Goal: Task Accomplishment & Management: Use online tool/utility

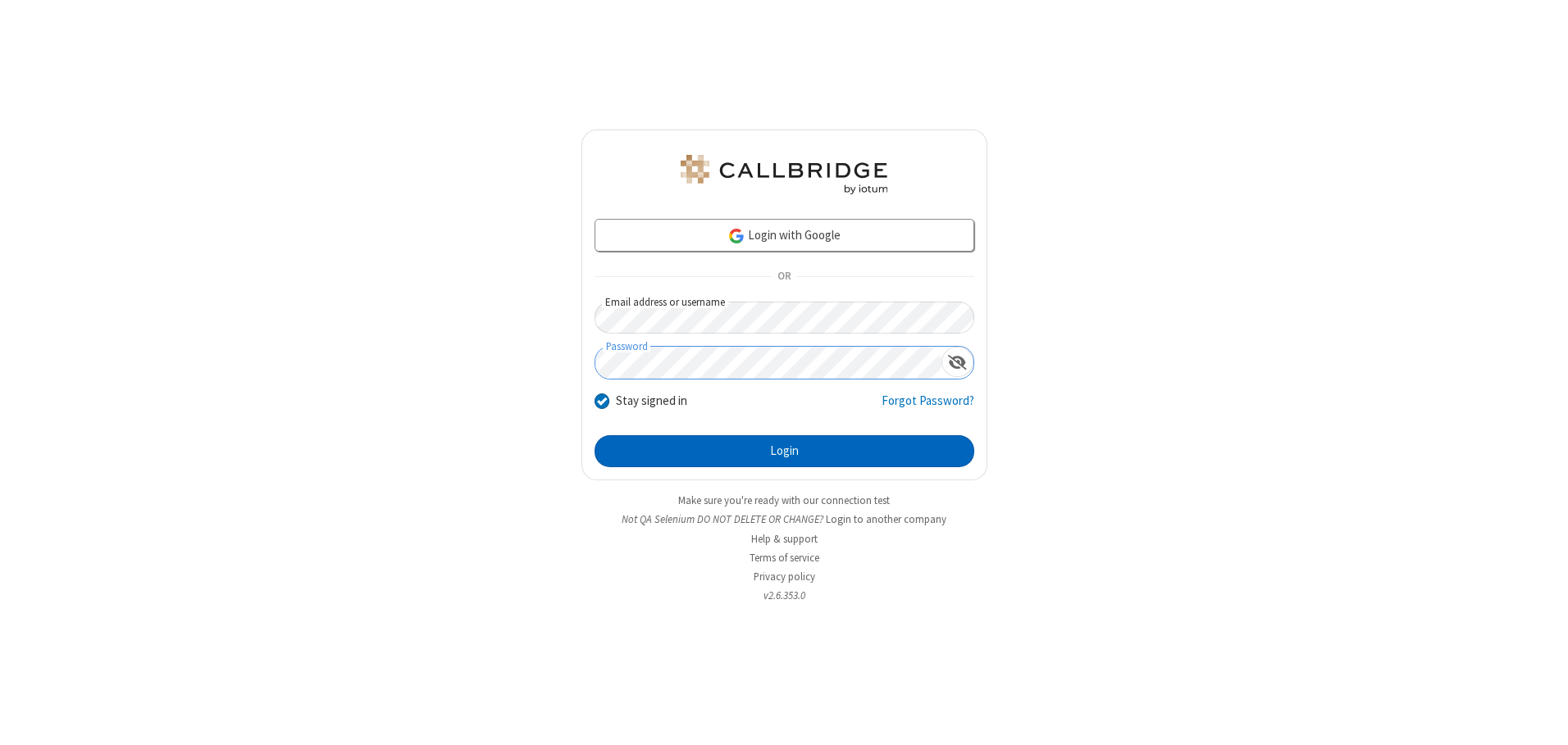
click at [784, 451] on button "Login" at bounding box center [784, 452] width 380 height 33
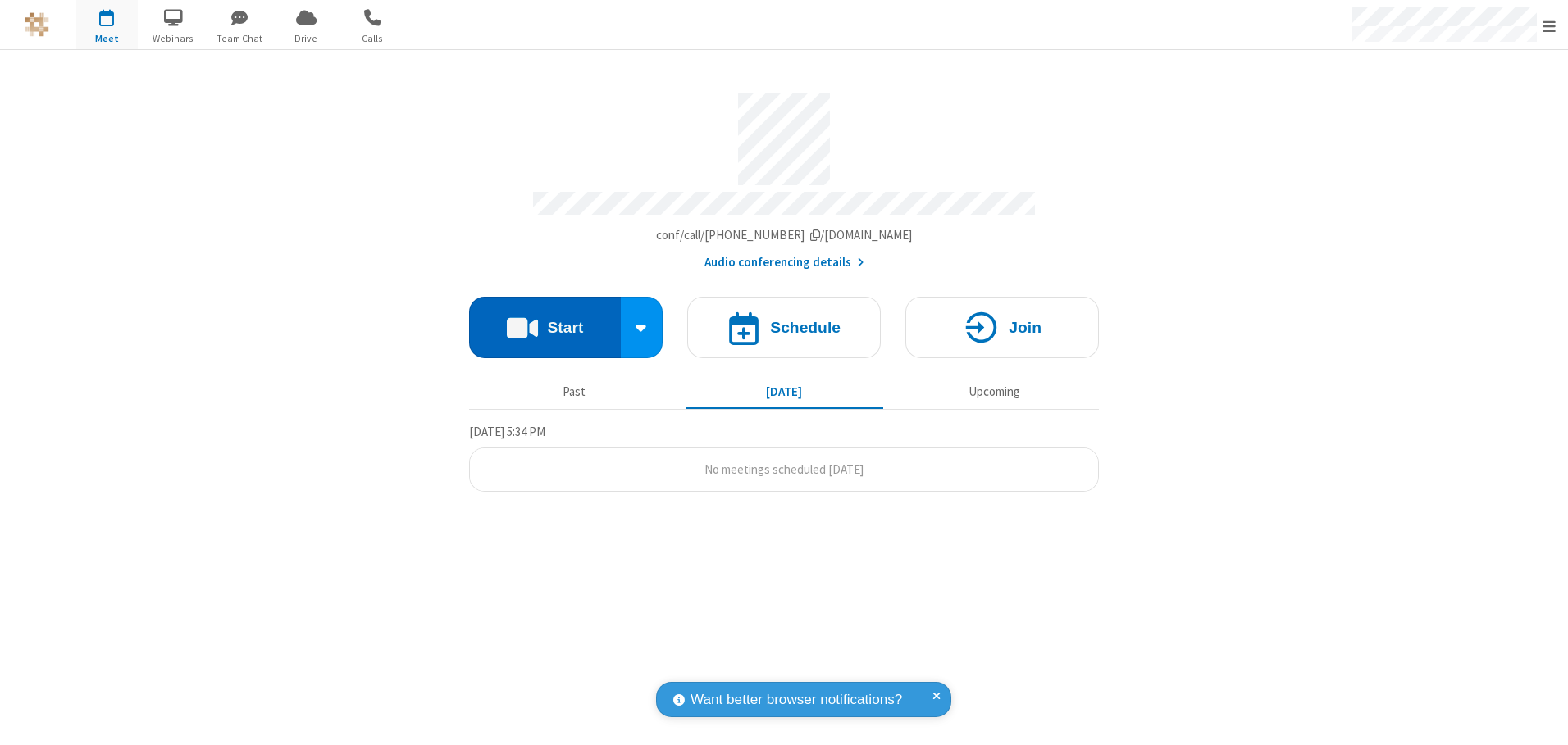
click at [545, 322] on button "Start" at bounding box center [544, 327] width 151 height 61
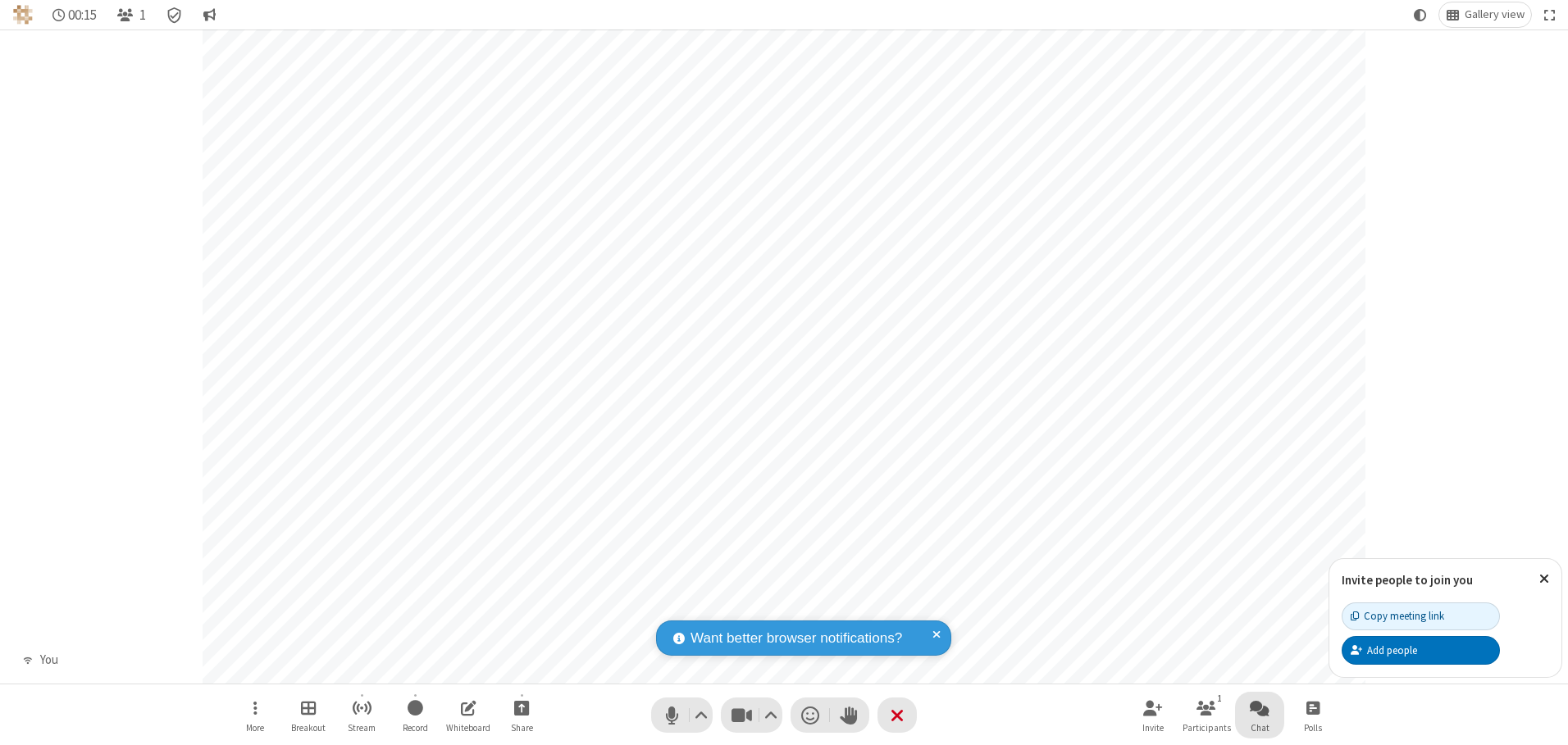
click at [1259, 707] on span "Open chat" at bounding box center [1259, 707] width 20 height 20
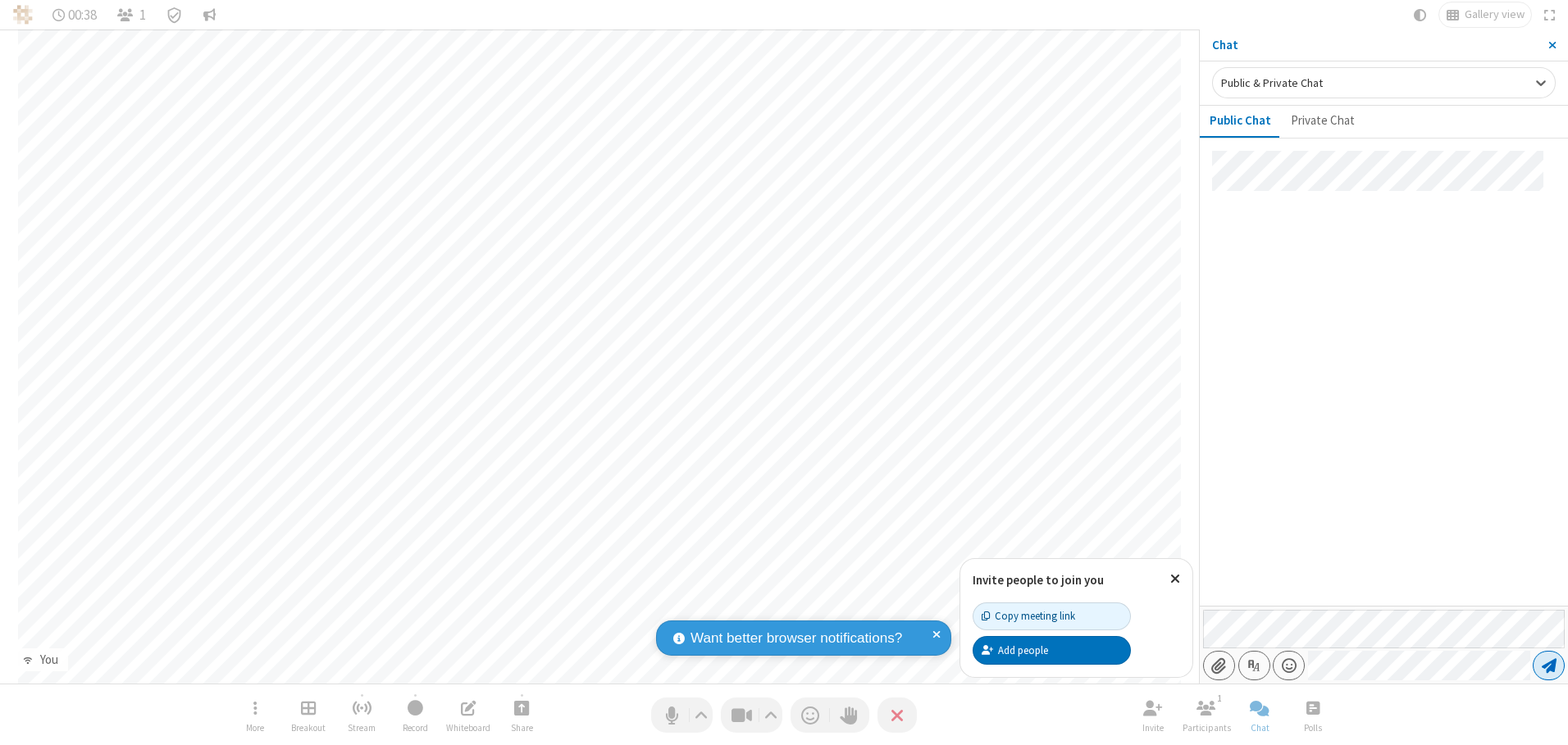
click at [1548, 665] on span "Send message" at bounding box center [1549, 665] width 15 height 17
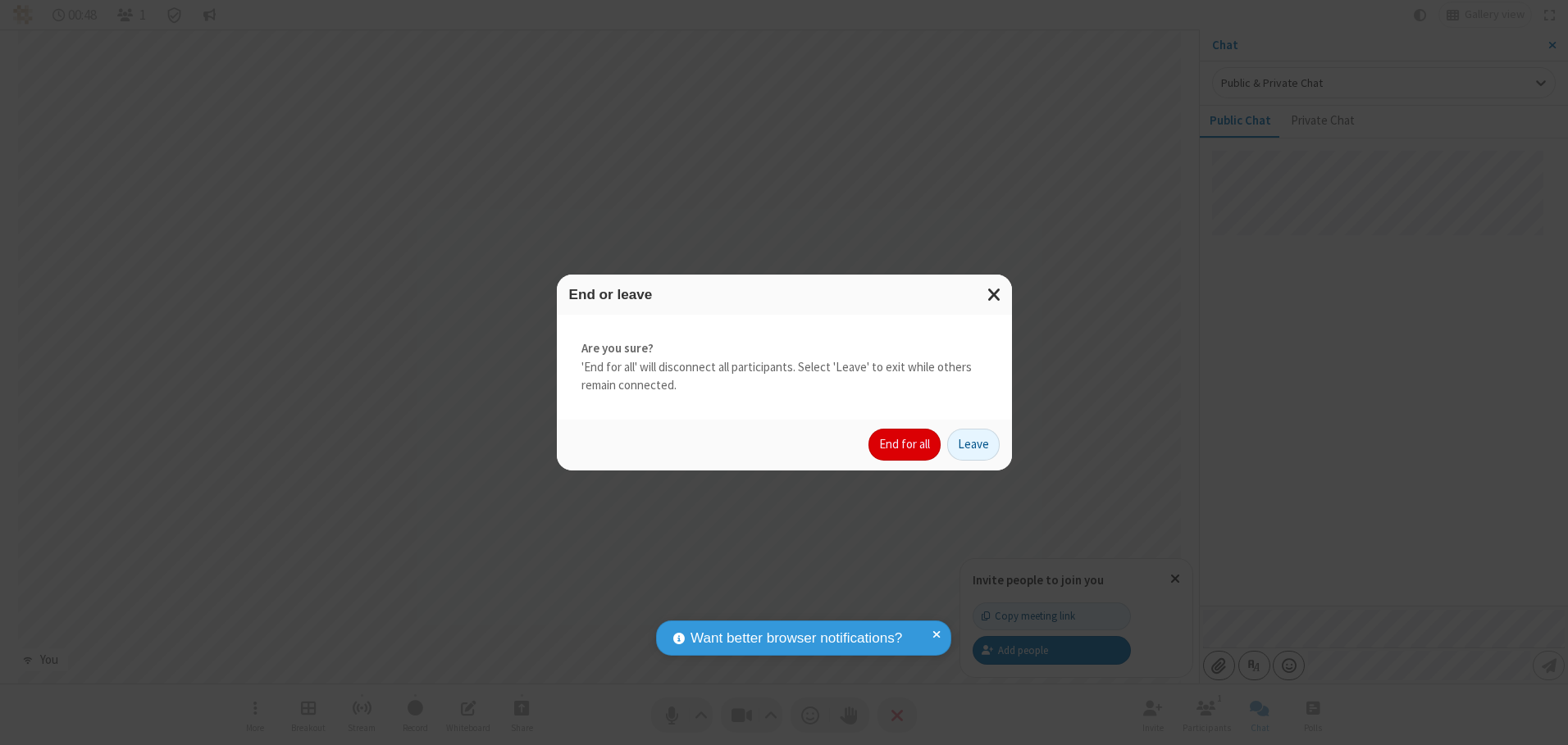
click at [905, 444] on button "End for all" at bounding box center [904, 445] width 73 height 33
